Goal: Task Accomplishment & Management: Complete application form

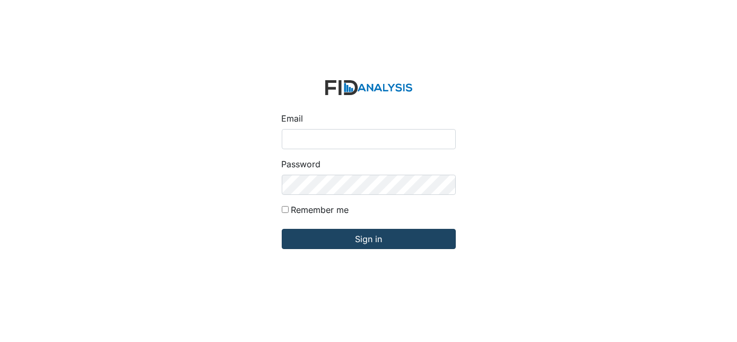
type input "Dsmith@lifeincorporated.com"
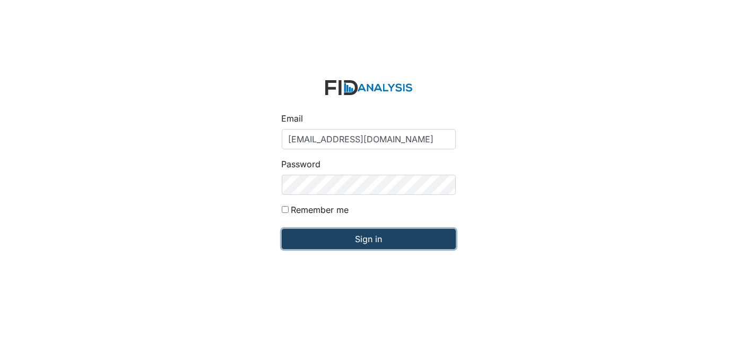
click at [335, 238] on input "Sign in" at bounding box center [369, 239] width 174 height 20
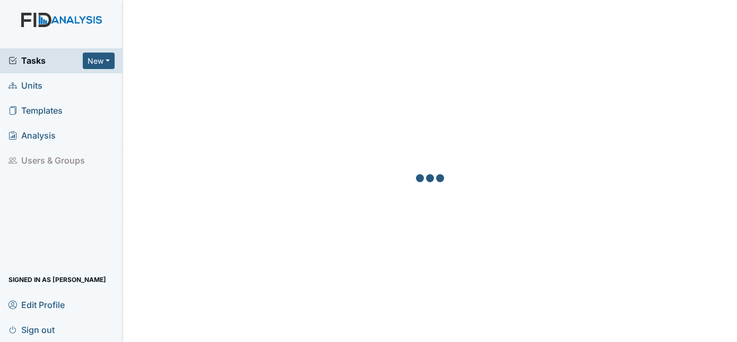
click at [27, 88] on span "Units" at bounding box center [25, 85] width 34 height 16
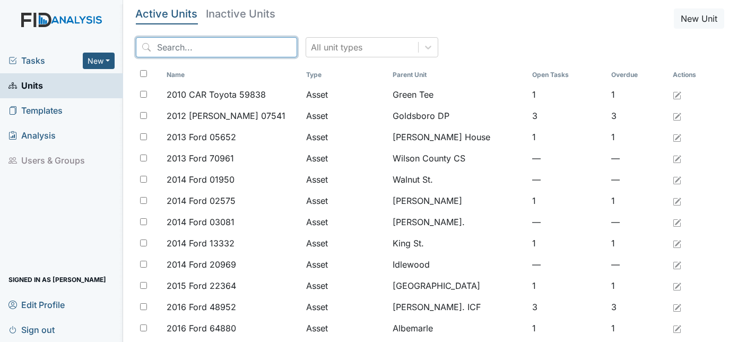
click at [210, 51] on input "search" at bounding box center [216, 47] width 161 height 20
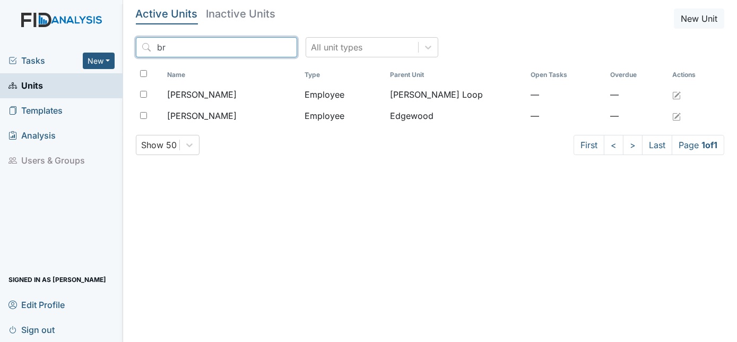
type input "b"
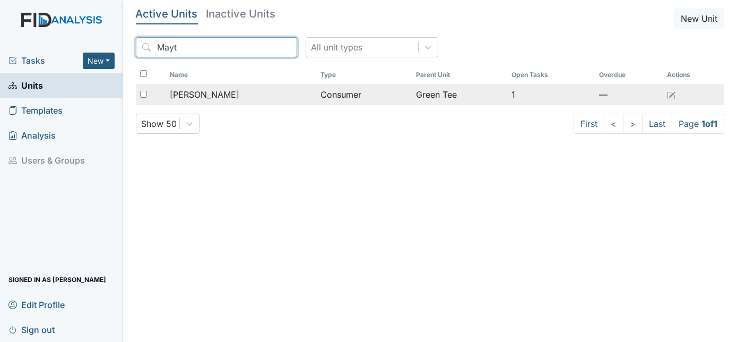
type input "Mayt"
click at [219, 96] on span "Mayton, Dortha" at bounding box center [204, 94] width 69 height 13
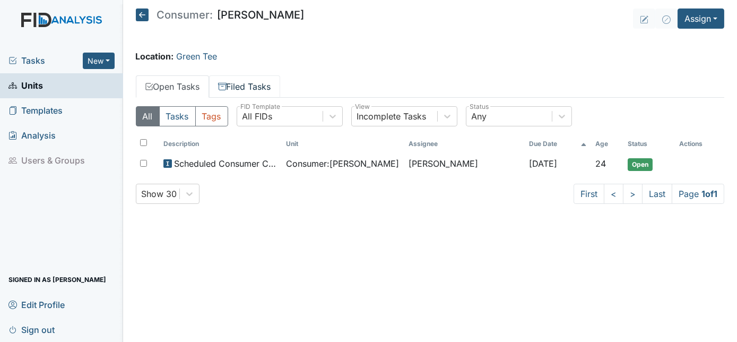
click at [255, 86] on link "Filed Tasks" at bounding box center [244, 86] width 71 height 22
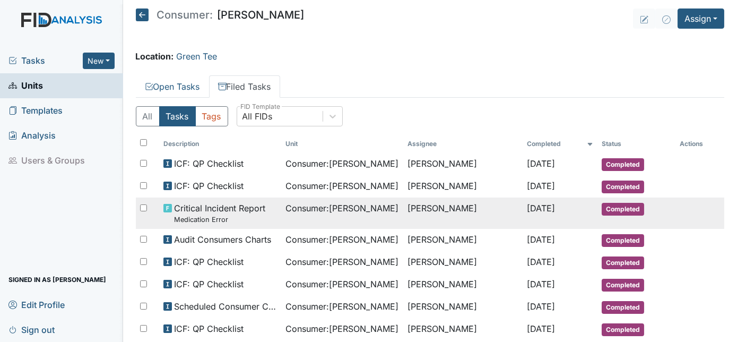
click at [236, 217] on small "Medication Error" at bounding box center [219, 219] width 91 height 10
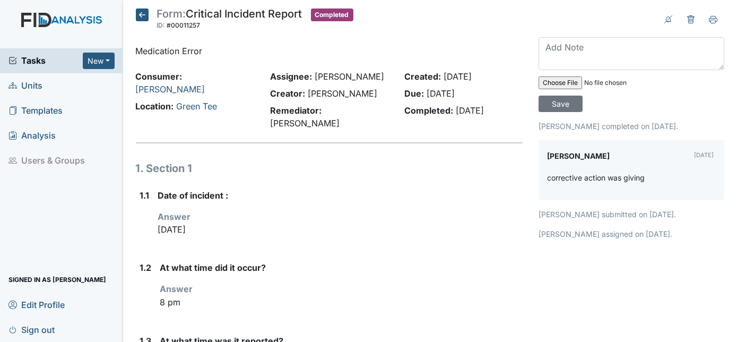
click at [42, 85] on span "Units" at bounding box center [25, 85] width 34 height 16
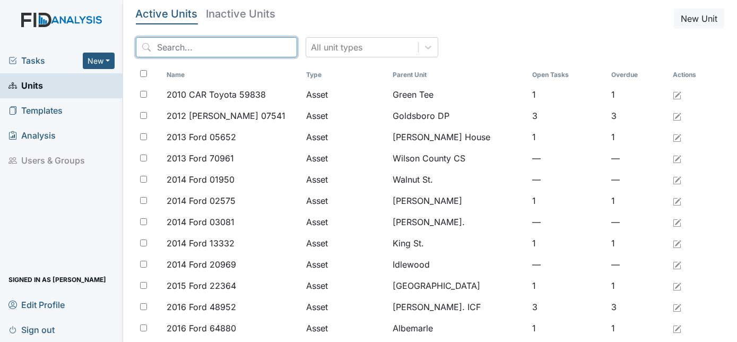
click at [168, 49] on input "search" at bounding box center [216, 47] width 161 height 20
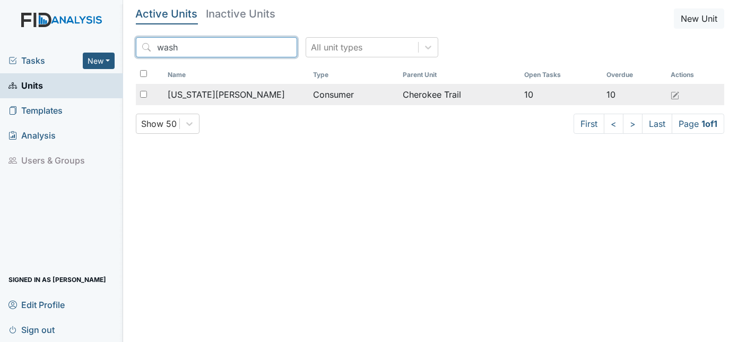
type input "wash"
click at [211, 94] on span "[US_STATE][PERSON_NAME]" at bounding box center [226, 94] width 117 height 13
click at [234, 92] on span "[US_STATE][PERSON_NAME]" at bounding box center [226, 94] width 117 height 13
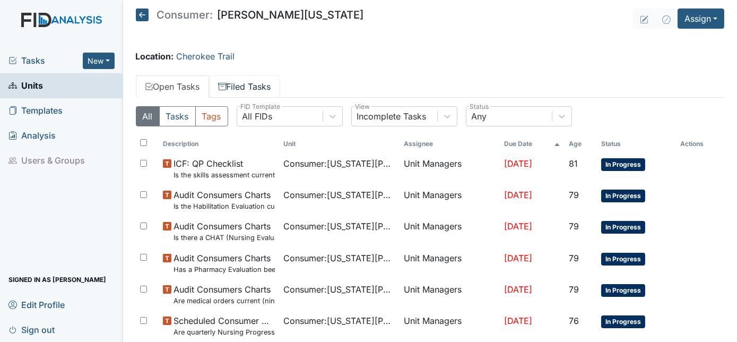
click at [240, 82] on link "Filed Tasks" at bounding box center [244, 86] width 71 height 22
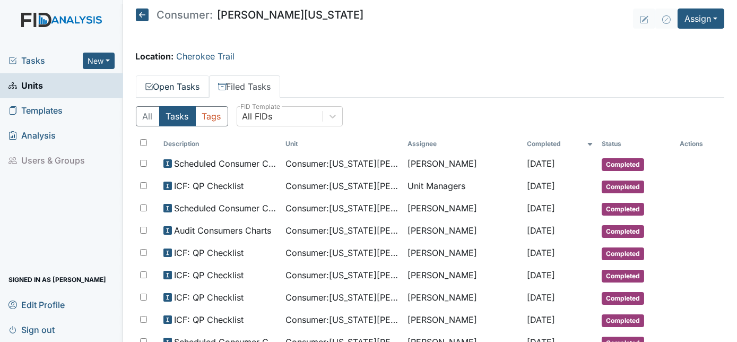
click at [181, 83] on link "Open Tasks" at bounding box center [172, 86] width 73 height 22
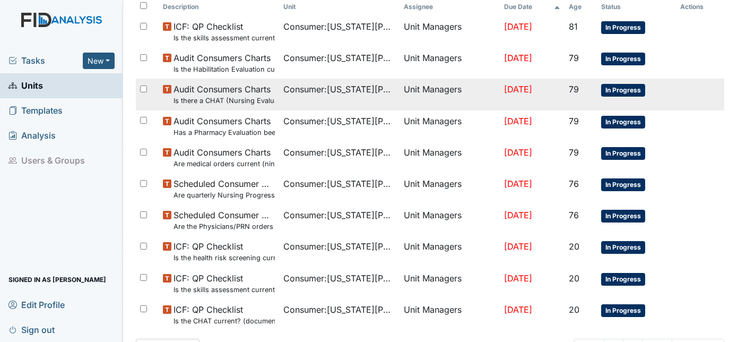
scroll to position [178, 0]
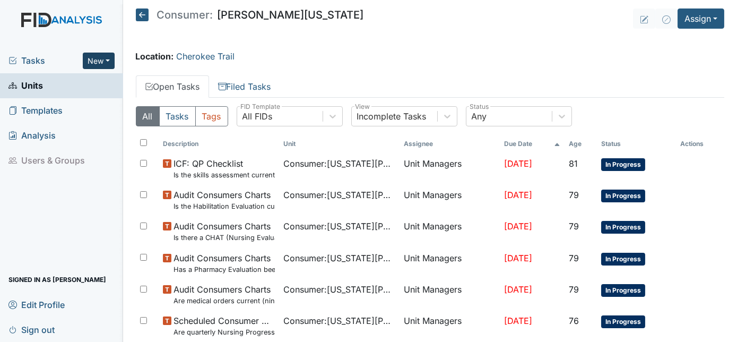
click at [108, 60] on button "New" at bounding box center [99, 61] width 32 height 16
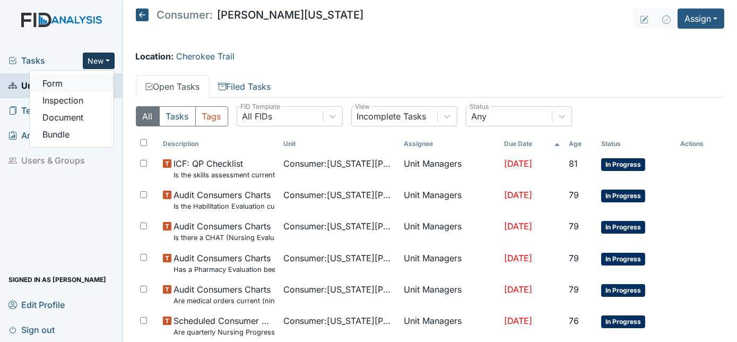
click at [83, 81] on link "Form" at bounding box center [72, 83] width 84 height 17
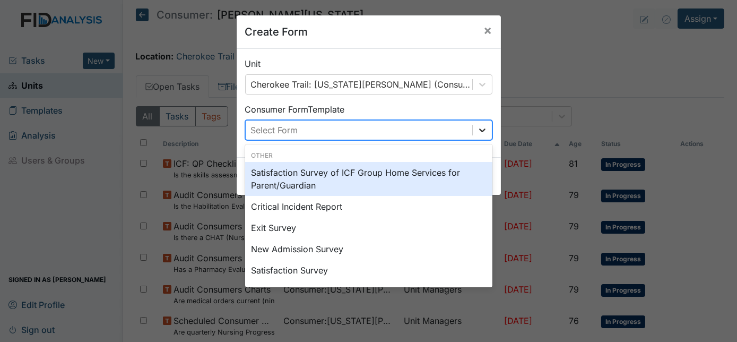
click at [473, 126] on div at bounding box center [482, 129] width 19 height 19
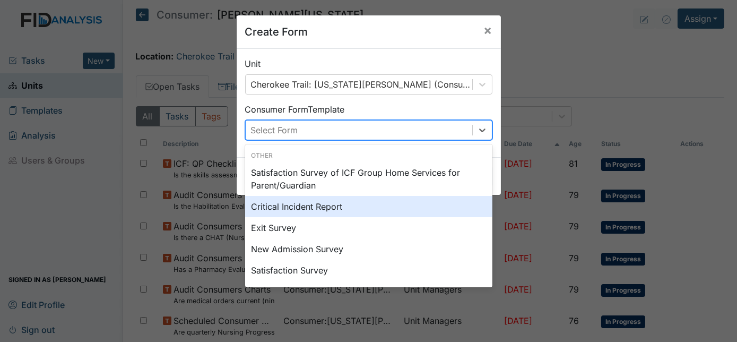
click at [346, 209] on div "Critical Incident Report" at bounding box center [368, 206] width 247 height 21
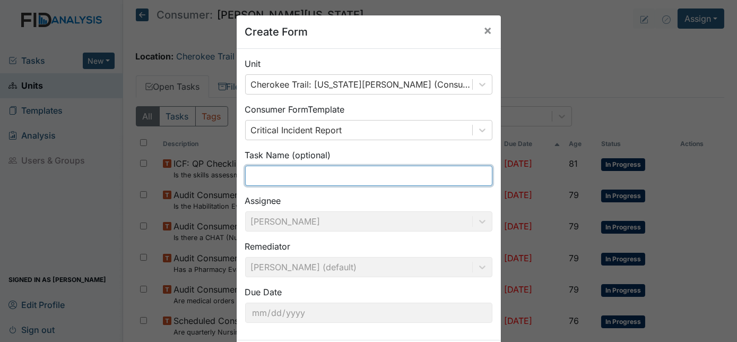
click at [295, 171] on input "text" at bounding box center [368, 176] width 247 height 20
click at [476, 176] on input "Medication error" at bounding box center [368, 176] width 247 height 20
type input "Medication error"
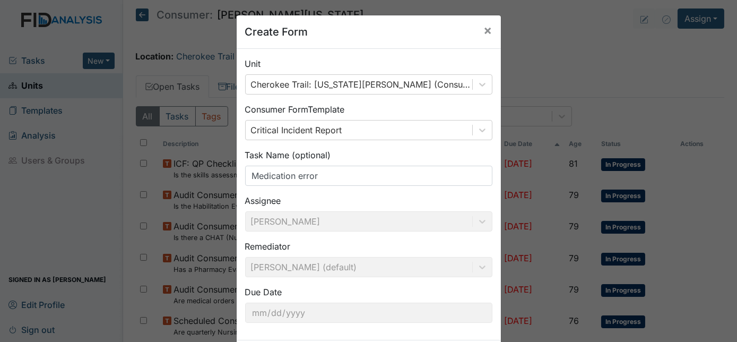
click at [588, 61] on div "Create Form × Unit Cherokee Trail: Washington, Anthony (Consumer) Consumer Form…" at bounding box center [368, 171] width 737 height 342
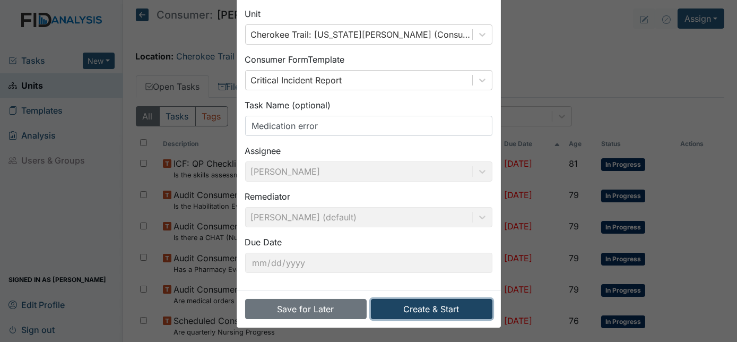
click at [419, 313] on button "Create & Start" at bounding box center [431, 309] width 121 height 20
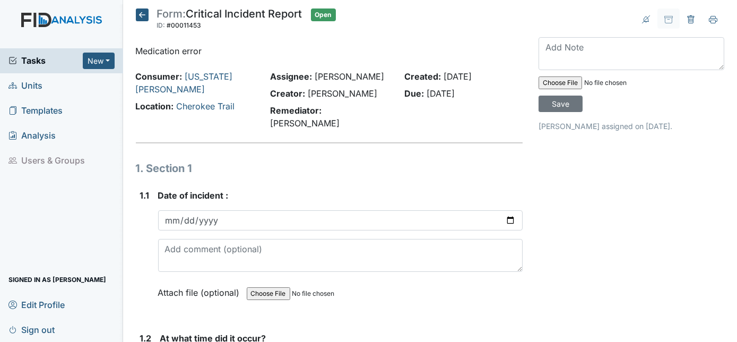
click at [35, 86] on span "Units" at bounding box center [25, 85] width 34 height 16
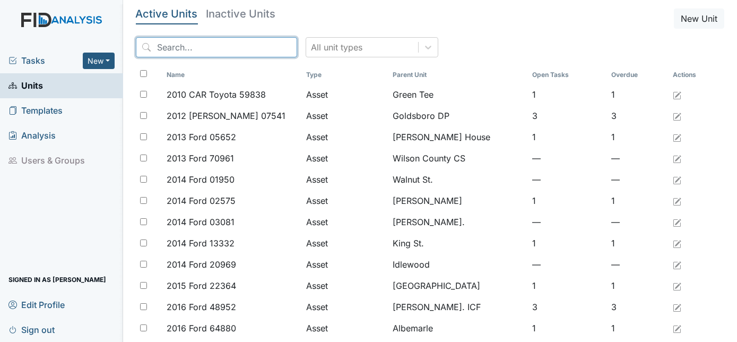
click at [172, 49] on input "search" at bounding box center [216, 47] width 161 height 20
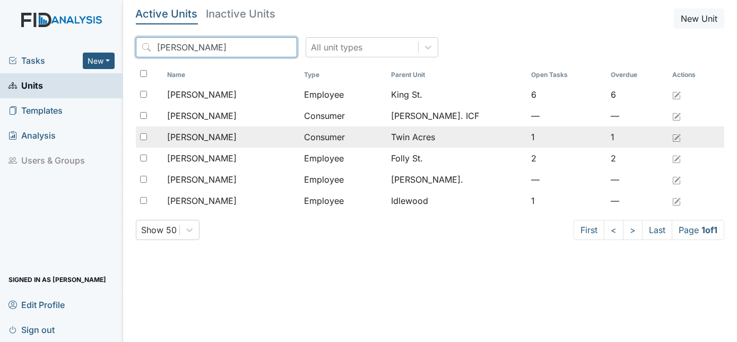
type input "[PERSON_NAME]"
click at [185, 131] on span "[PERSON_NAME]" at bounding box center [201, 136] width 69 height 13
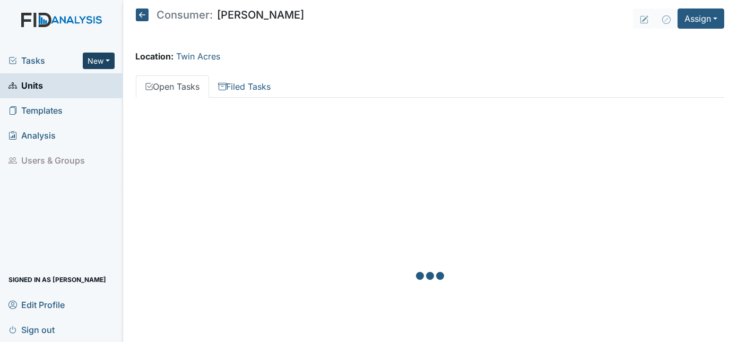
click at [100, 55] on button "New" at bounding box center [99, 61] width 32 height 16
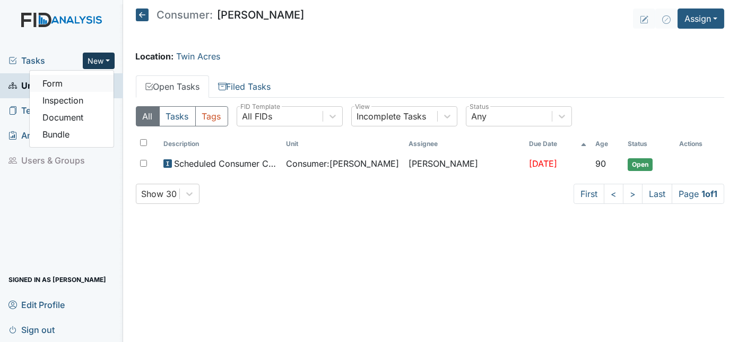
click at [85, 81] on link "Form" at bounding box center [72, 83] width 84 height 17
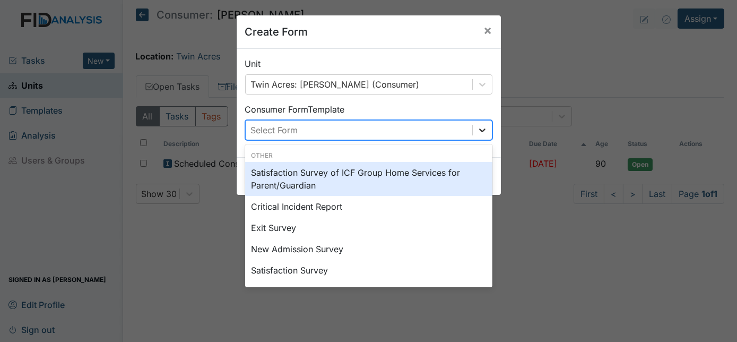
click at [473, 126] on div at bounding box center [482, 129] width 19 height 19
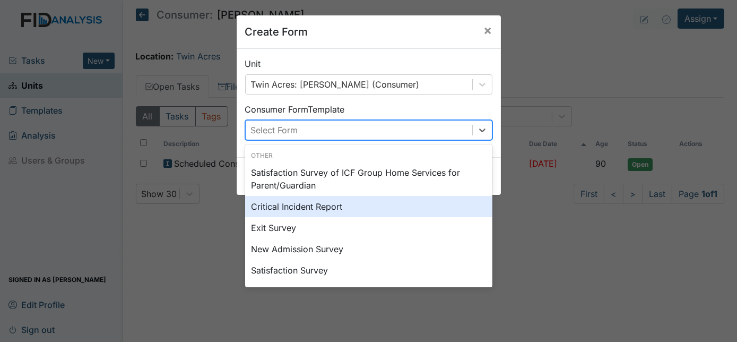
click at [358, 201] on div "Critical Incident Report" at bounding box center [368, 206] width 247 height 21
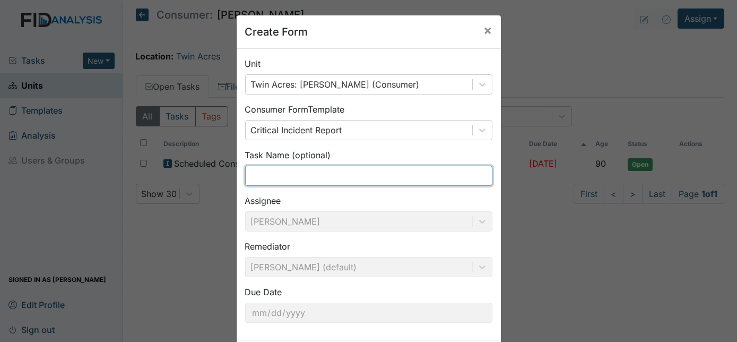
click at [260, 174] on input "text" at bounding box center [368, 176] width 247 height 20
type input "Medication Error"
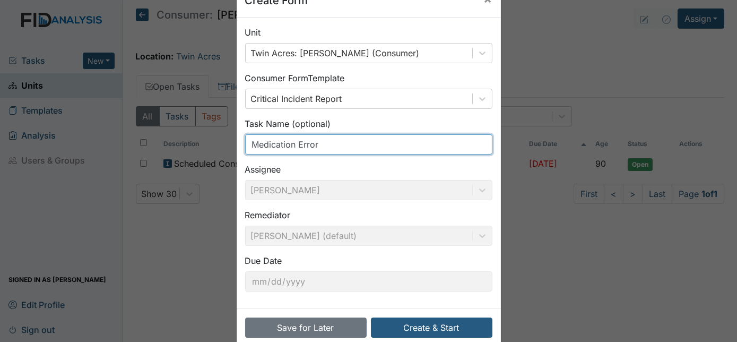
scroll to position [48, 0]
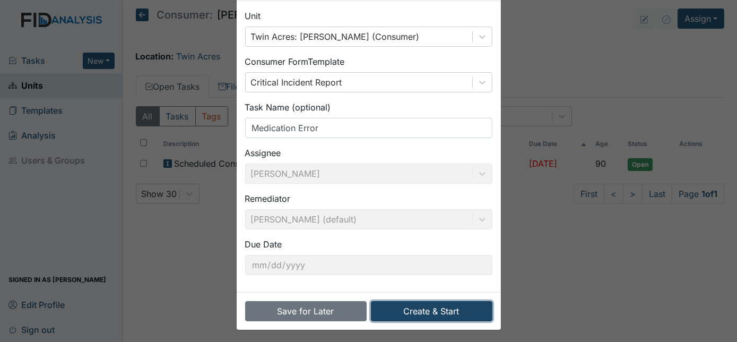
click at [412, 307] on button "Create & Start" at bounding box center [431, 311] width 121 height 20
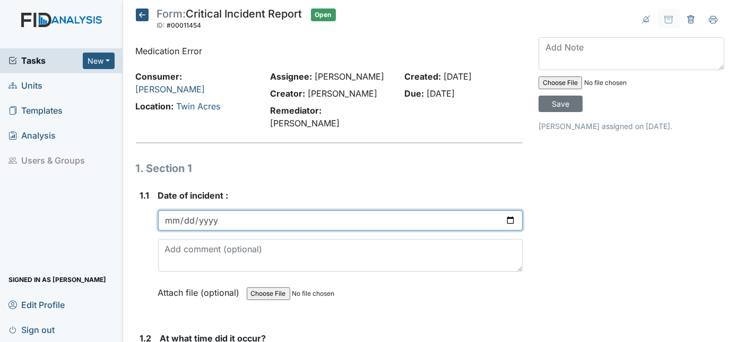
click at [168, 210] on input "date" at bounding box center [340, 220] width 365 height 20
type input "2025-06-04"
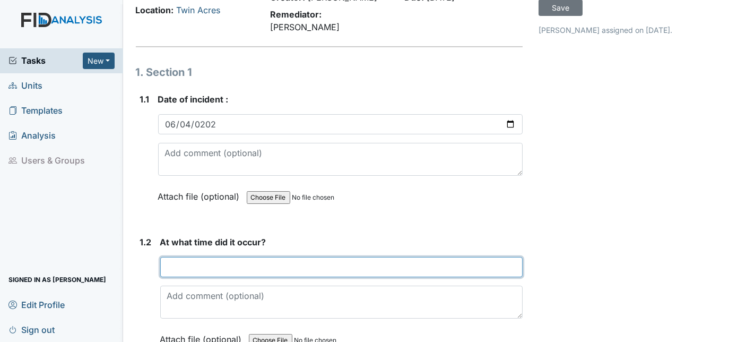
click at [192, 257] on input "text" at bounding box center [341, 267] width 363 height 20
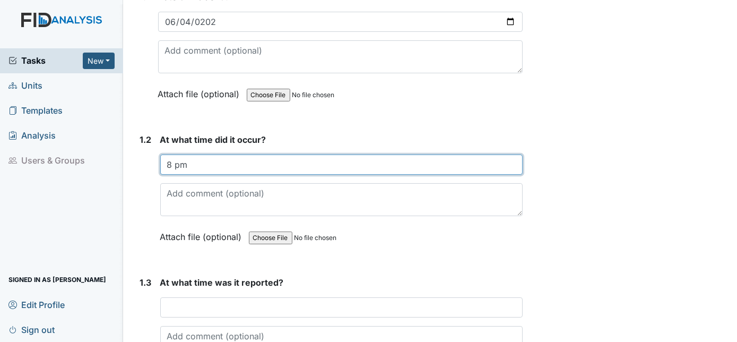
scroll to position [205, 0]
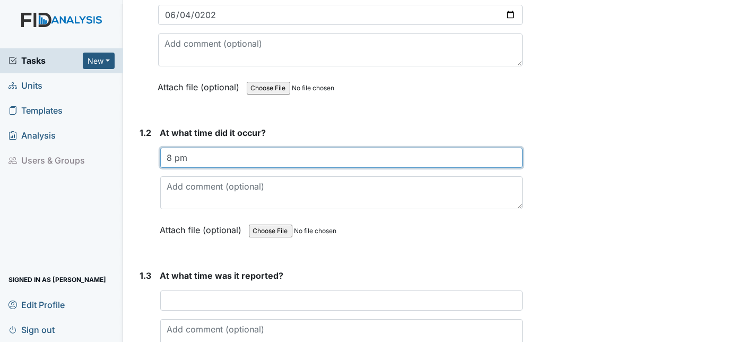
type input "8 pm"
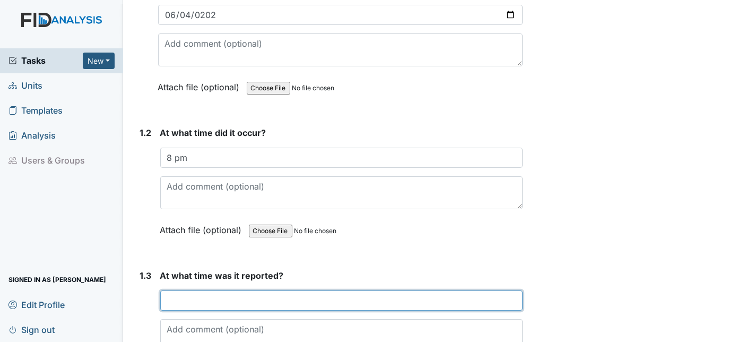
click at [176, 290] on input "text" at bounding box center [341, 300] width 363 height 20
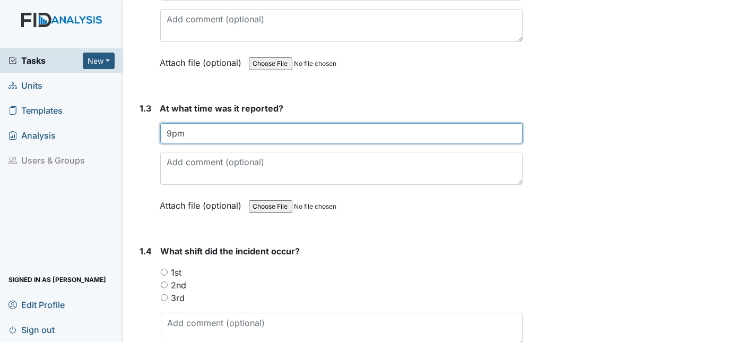
scroll to position [375, 0]
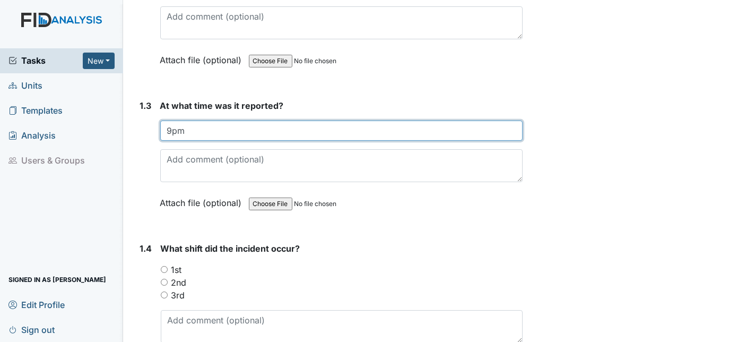
type input "9pm"
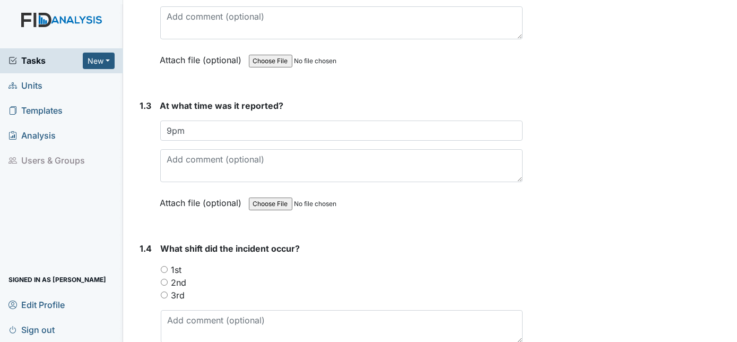
click at [161, 278] on input "2nd" at bounding box center [164, 281] width 7 height 7
radio input "true"
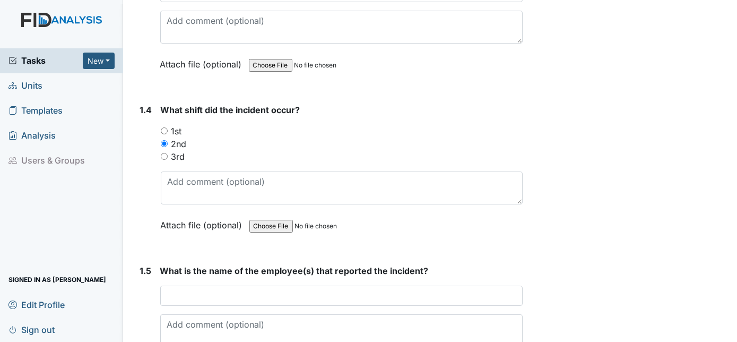
scroll to position [520, 0]
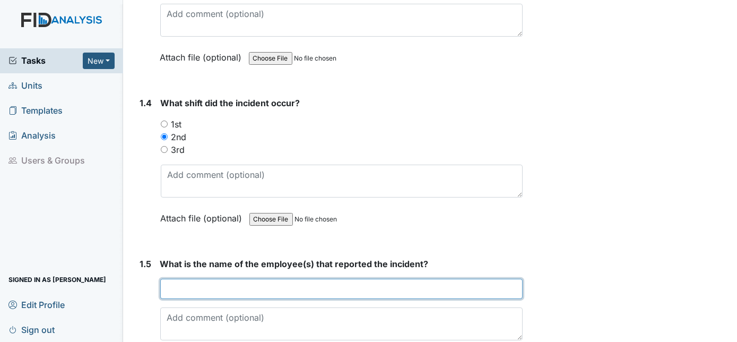
click at [170, 278] on input "text" at bounding box center [341, 288] width 363 height 20
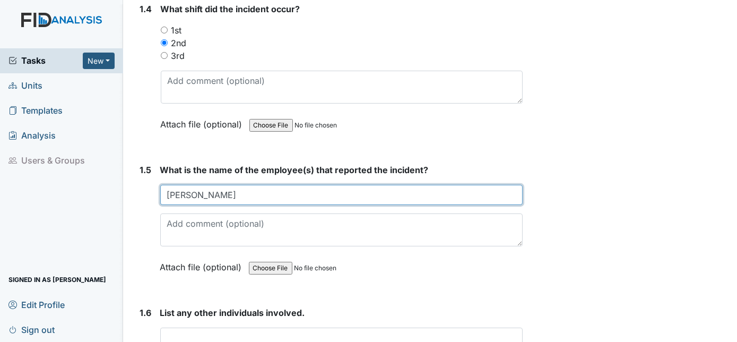
scroll to position [713, 0]
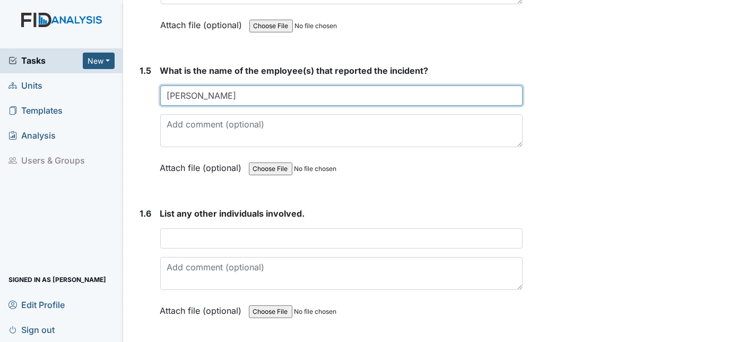
type input "Pam Smith"
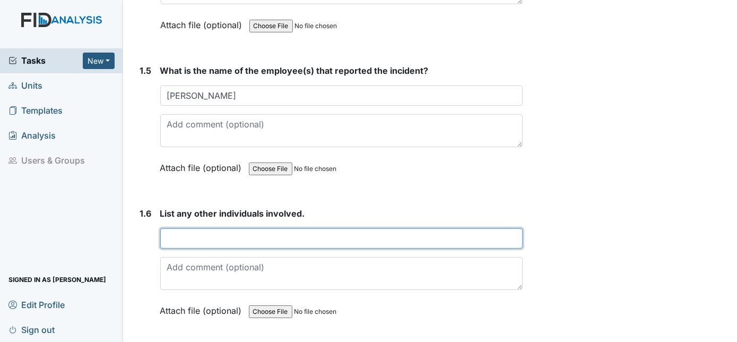
click at [162, 228] on input "text" at bounding box center [341, 238] width 363 height 20
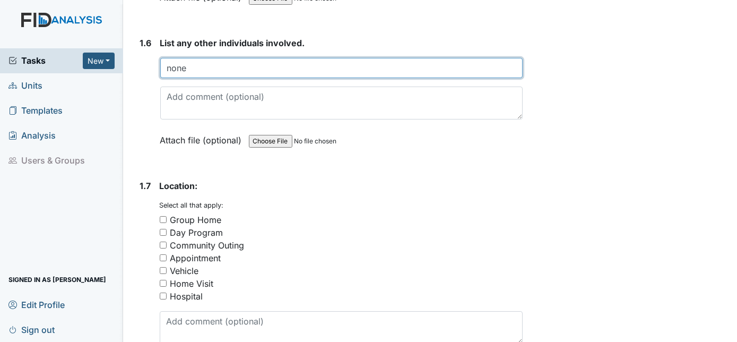
scroll to position [884, 0]
type input "none"
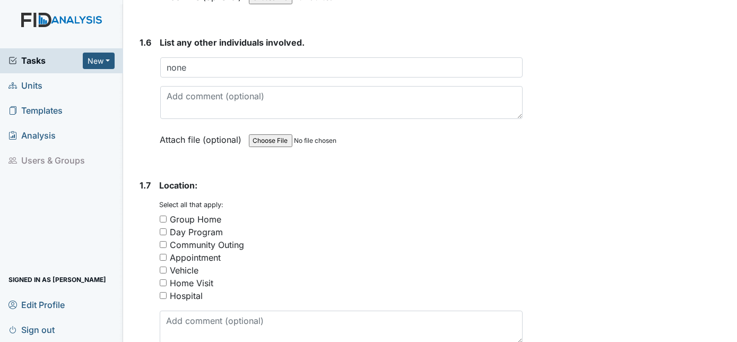
click at [164, 215] on input "Group Home" at bounding box center [163, 218] width 7 height 7
checkbox input "true"
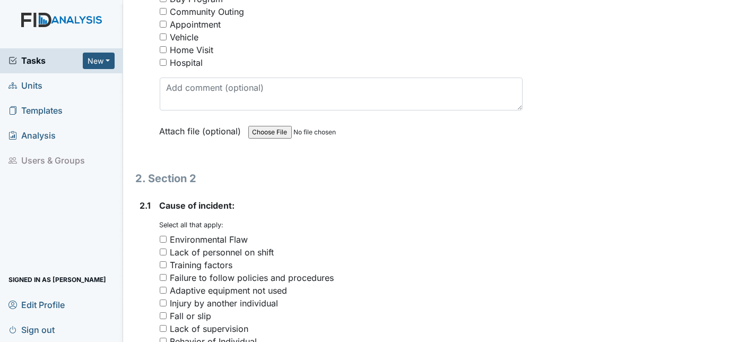
scroll to position [1118, 0]
click at [161, 273] on input "Failure to follow policies and procedures" at bounding box center [163, 276] width 7 height 7
checkbox input "true"
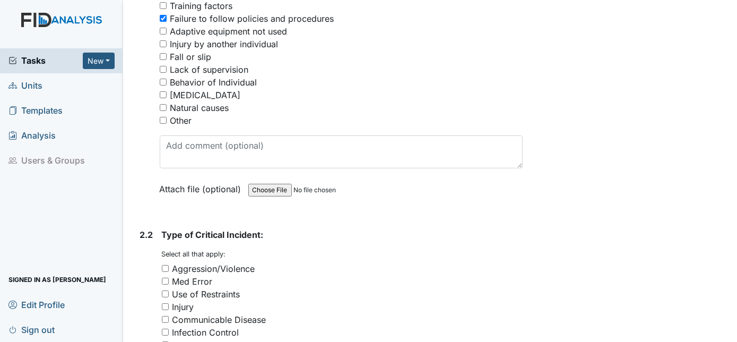
scroll to position [1378, 0]
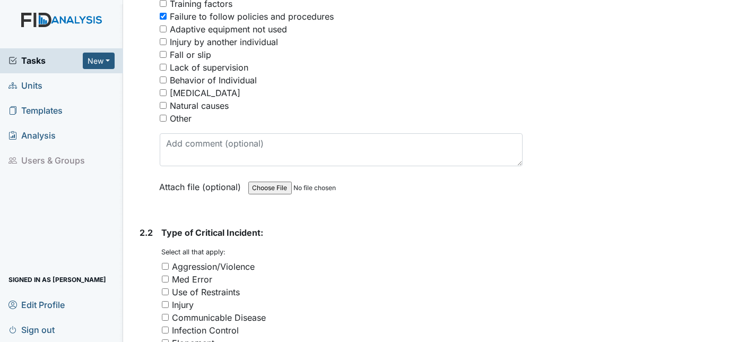
click at [162, 275] on input "Med Error" at bounding box center [165, 278] width 7 height 7
checkbox input "true"
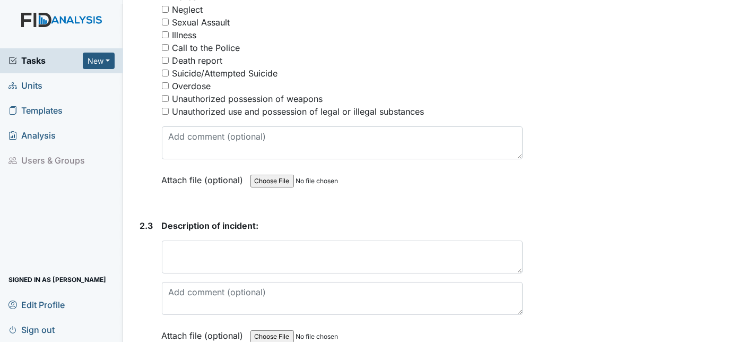
scroll to position [1758, 0]
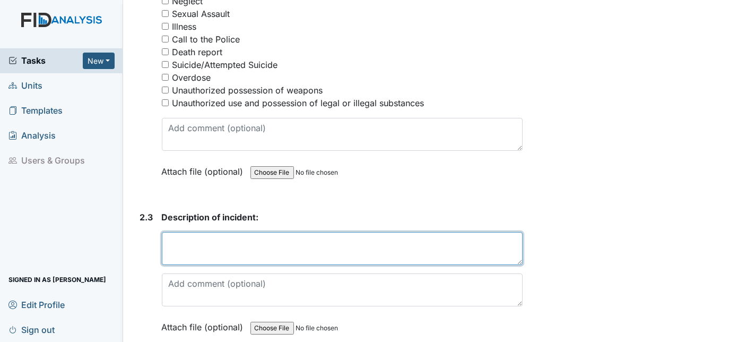
click at [166, 232] on textarea at bounding box center [342, 248] width 361 height 33
paste textarea "Carbamazepine ER 500 mg (1-200mg and 1-300mg tablets) was ordered for 8pm but C…"
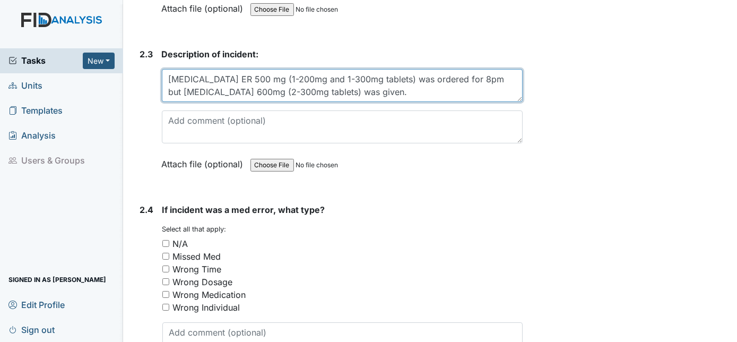
scroll to position [1921, 0]
type textarea "Carbamazepine ER 500 mg (1-200mg and 1-300mg tablets) was ordered for 8pm but C…"
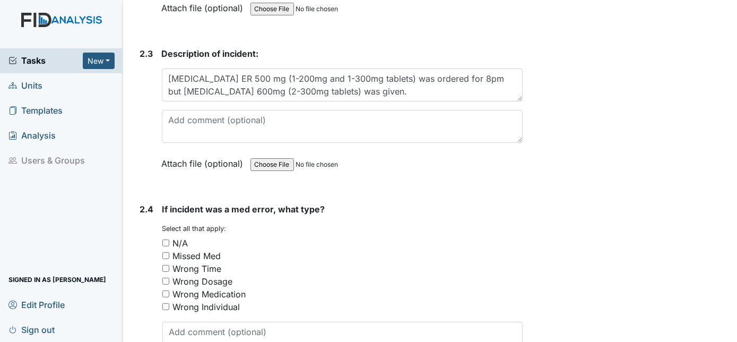
click at [164, 277] on input "Wrong Dosage" at bounding box center [165, 280] width 7 height 7
checkbox input "true"
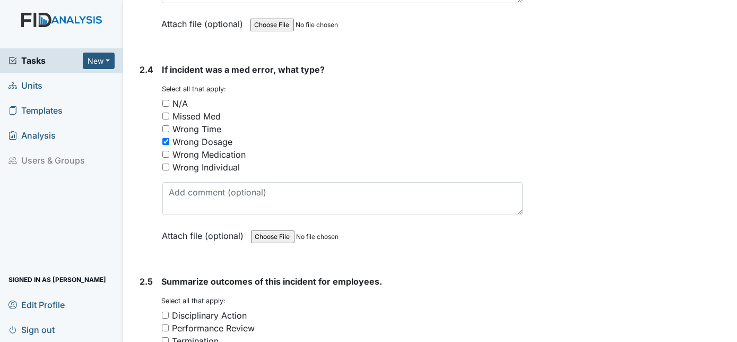
scroll to position [2101, 0]
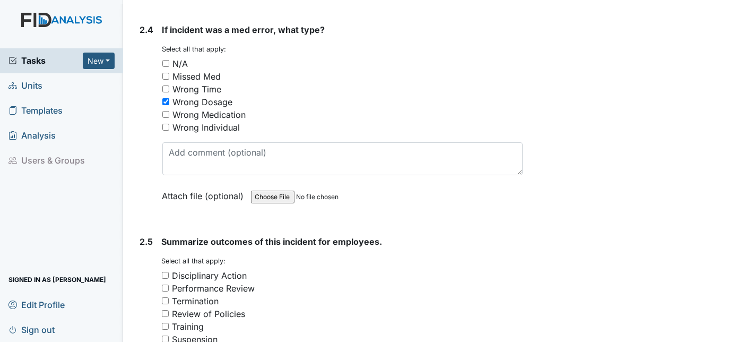
click at [168, 272] on input "Disciplinary Action" at bounding box center [165, 275] width 7 height 7
checkbox input "true"
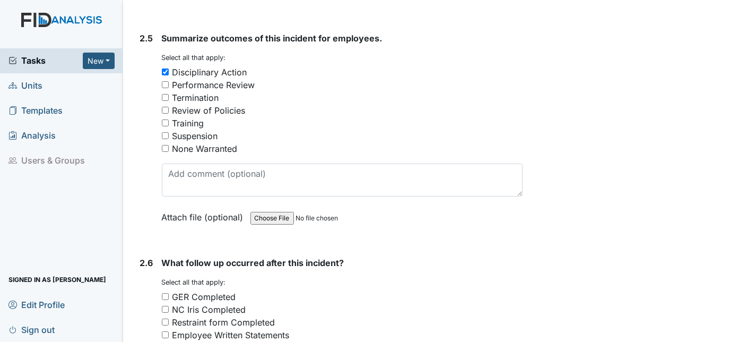
scroll to position [2316, 0]
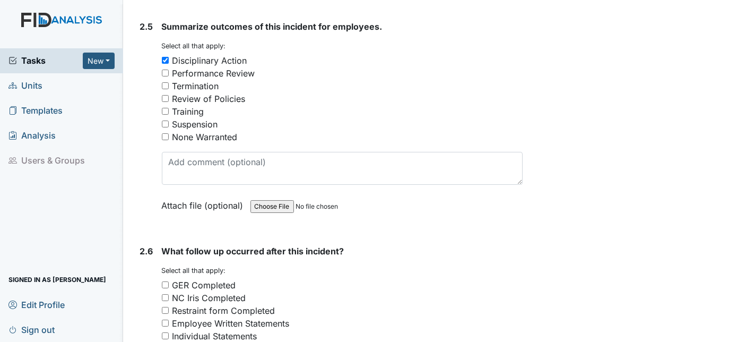
click at [166, 281] on input "GER Completed" at bounding box center [165, 284] width 7 height 7
checkbox input "true"
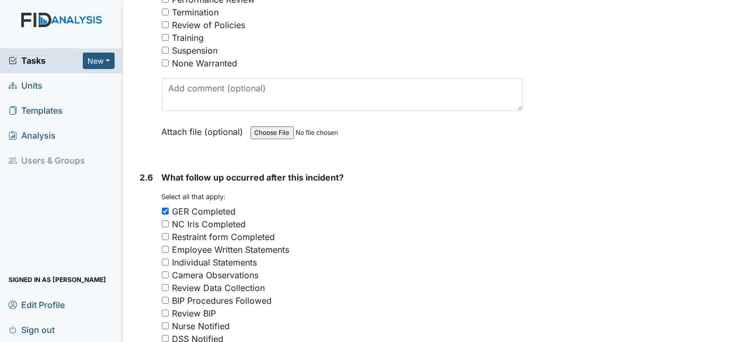
scroll to position [2390, 0]
click at [165, 245] on input "Employee Written Statements" at bounding box center [165, 248] width 7 height 7
checkbox input "true"
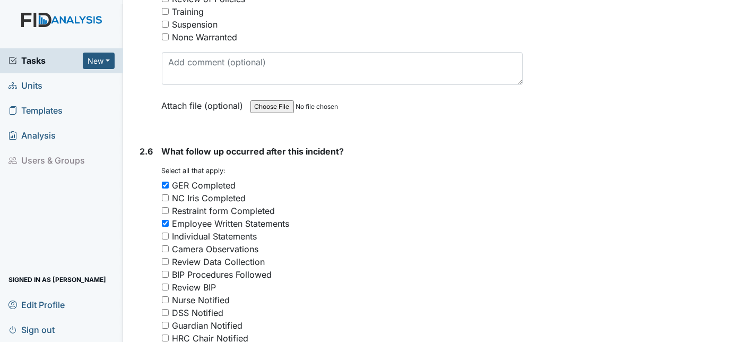
scroll to position [2436, 0]
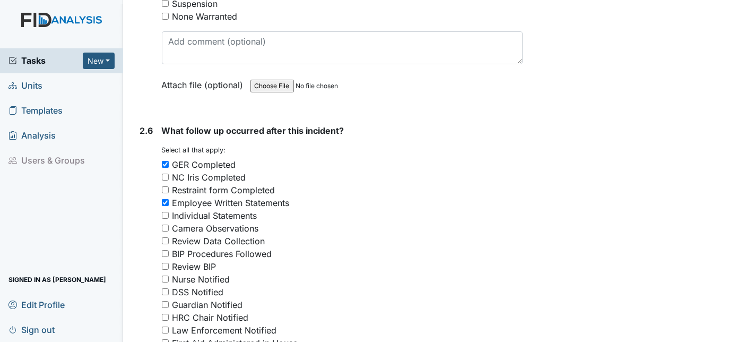
click at [166, 275] on input "Nurse Notified" at bounding box center [165, 278] width 7 height 7
checkbox input "true"
click at [166, 301] on input "Guardian Notified" at bounding box center [165, 304] width 7 height 7
checkbox input "true"
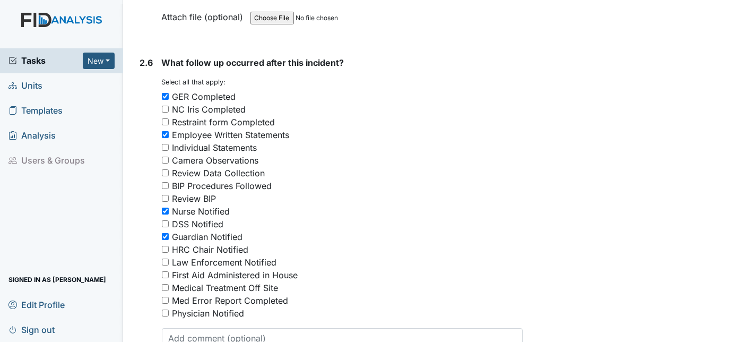
scroll to position [2510, 0]
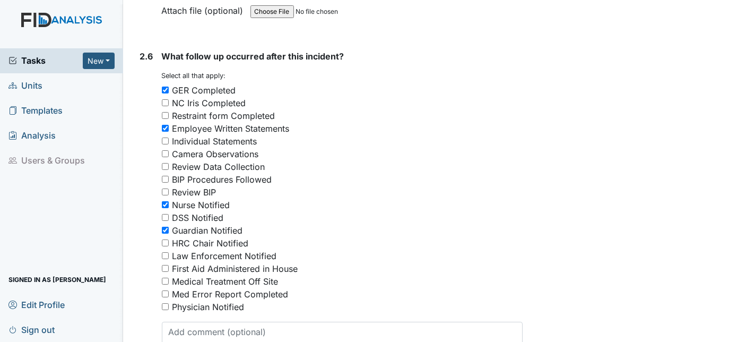
click at [136, 270] on div "2.6 What follow up occurred after this incident? You must select one or more of…" at bounding box center [329, 223] width 387 height 347
click at [166, 290] on input "Med Error Report Completed" at bounding box center [165, 293] width 7 height 7
checkbox input "true"
click at [168, 303] on input "Physician Notified" at bounding box center [165, 306] width 7 height 7
checkbox input "true"
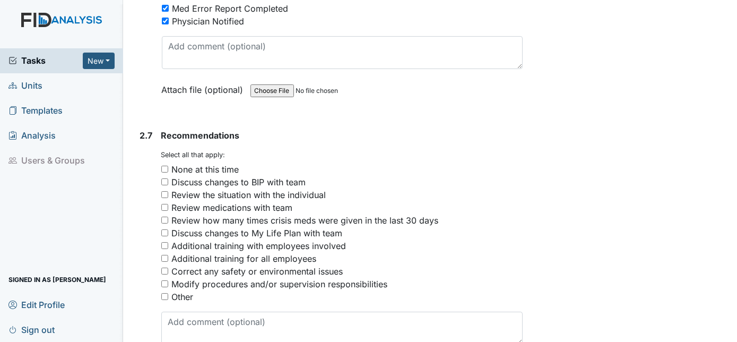
scroll to position [2796, 0]
click at [164, 292] on input "Other" at bounding box center [164, 295] width 7 height 7
checkbox input "true"
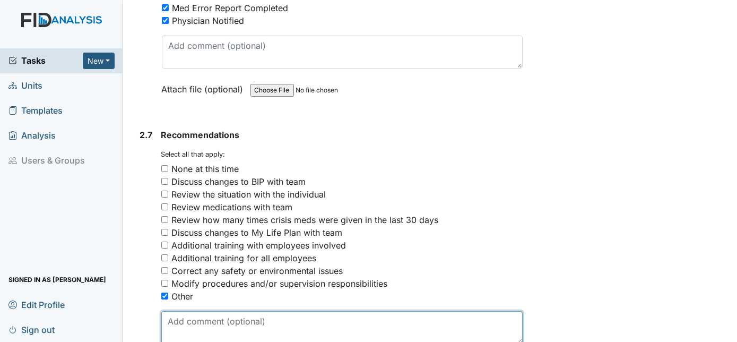
click at [180, 311] on textarea at bounding box center [342, 327] width 362 height 33
drag, startPoint x: 181, startPoint y: 291, endPoint x: 262, endPoint y: 295, distance: 80.7
click at [262, 311] on textarea "Displinary action" at bounding box center [342, 327] width 362 height 33
drag, startPoint x: 262, startPoint y: 295, endPoint x: 160, endPoint y: 295, distance: 101.9
click at [160, 295] on div "2.7 Recommendations You must select one or more of the below options. Select al…" at bounding box center [329, 257] width 387 height 258
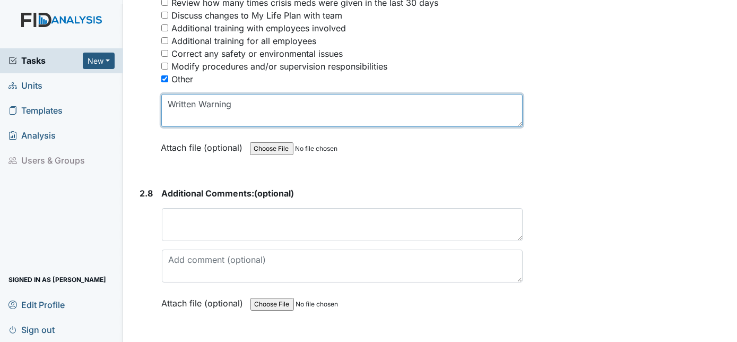
scroll to position [3015, 0]
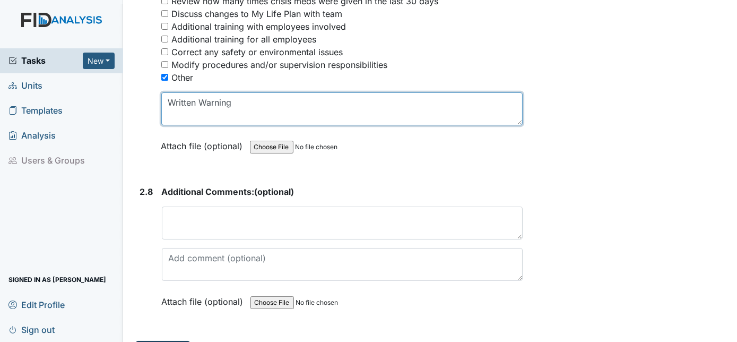
type textarea "Written Warning"
